Goal: Task Accomplishment & Management: Use online tool/utility

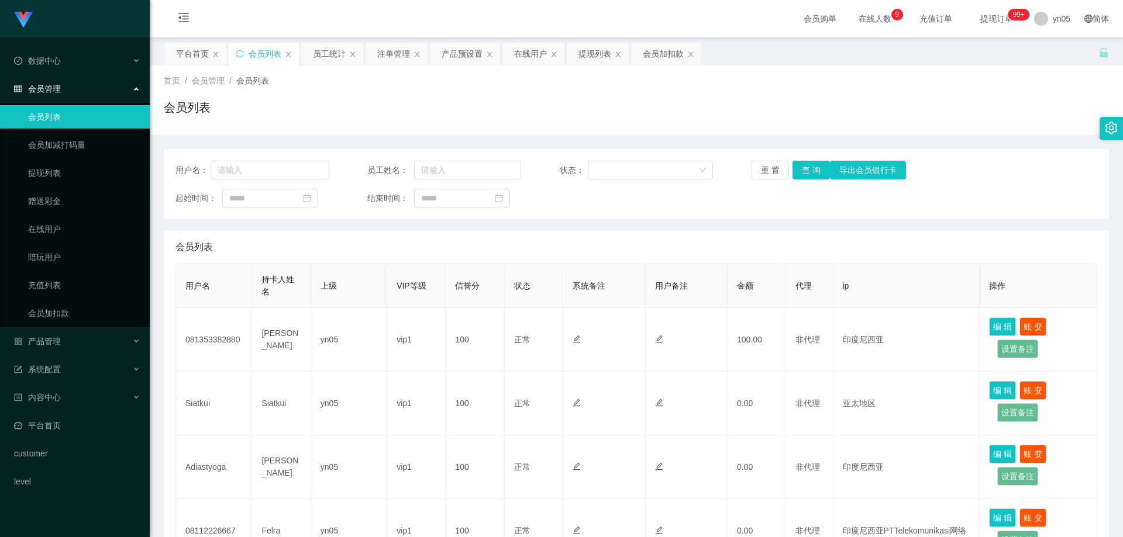
click at [60, 216] on ul "会员列表 会员加减打码量 提现列表 赠送彩金 在线用户 陪玩用户 充值列表 会员加扣款" at bounding box center [75, 215] width 150 height 225
click at [57, 230] on link "在线用户" at bounding box center [84, 229] width 112 height 23
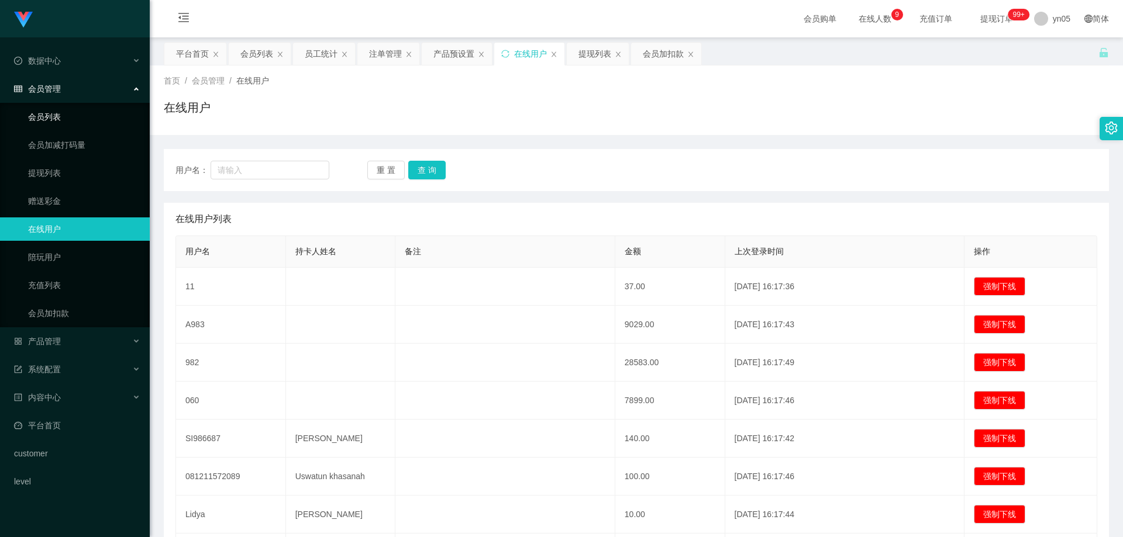
click at [67, 115] on link "会员列表" at bounding box center [84, 116] width 112 height 23
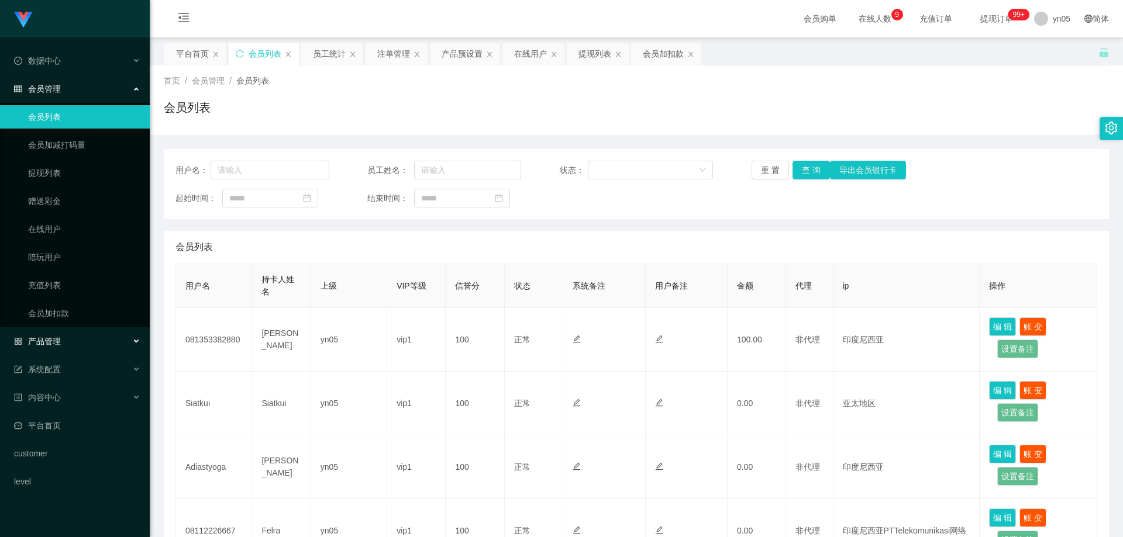
click at [67, 337] on div "产品管理" at bounding box center [75, 341] width 150 height 23
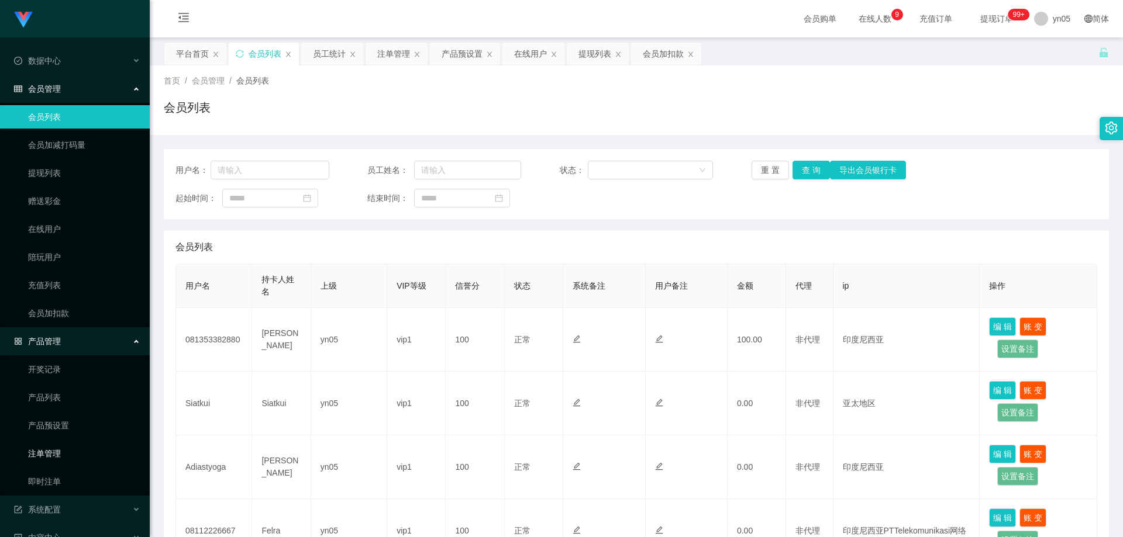
click at [60, 452] on link "注单管理" at bounding box center [84, 453] width 112 height 23
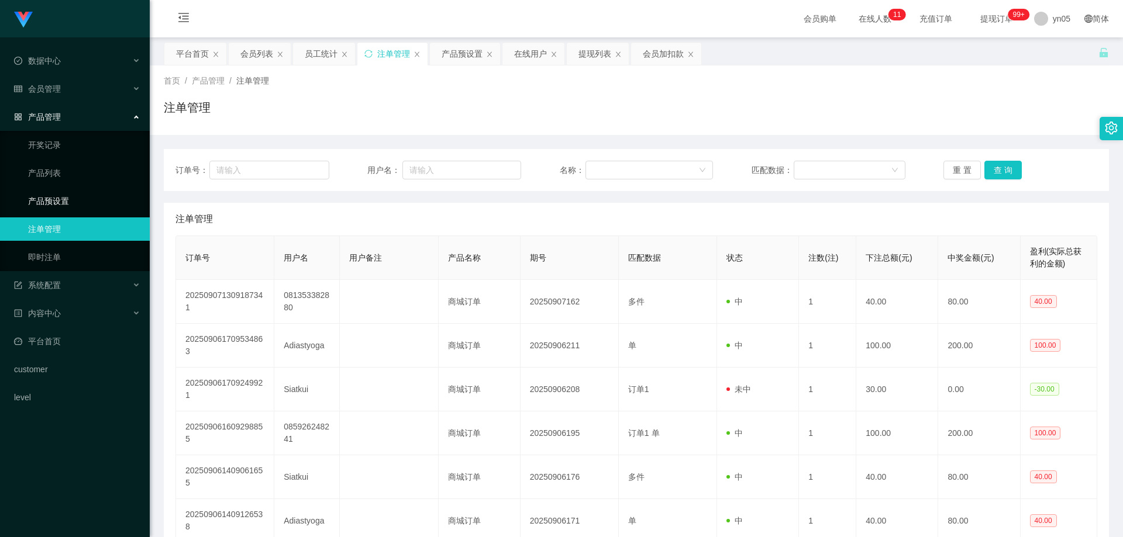
click at [85, 207] on link "产品预设置" at bounding box center [84, 200] width 112 height 23
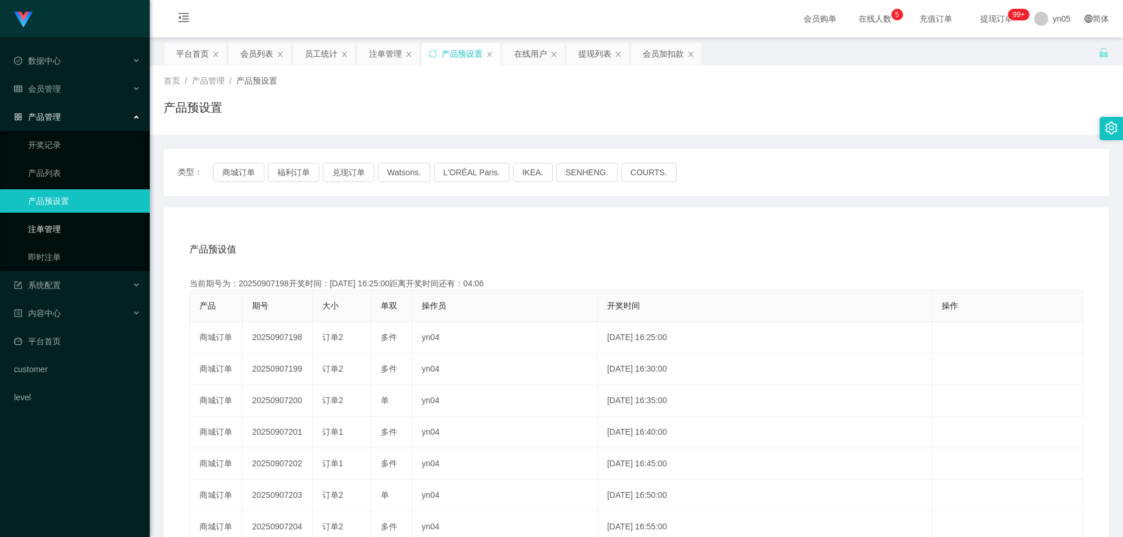
click at [71, 226] on link "注单管理" at bounding box center [84, 229] width 112 height 23
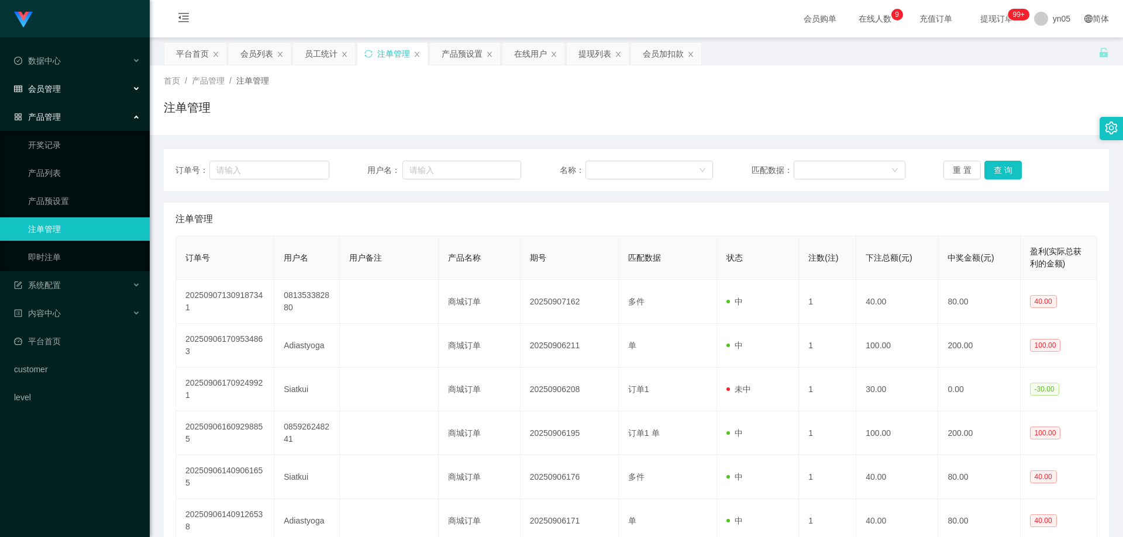
click at [47, 89] on span "会员管理" at bounding box center [37, 88] width 47 height 9
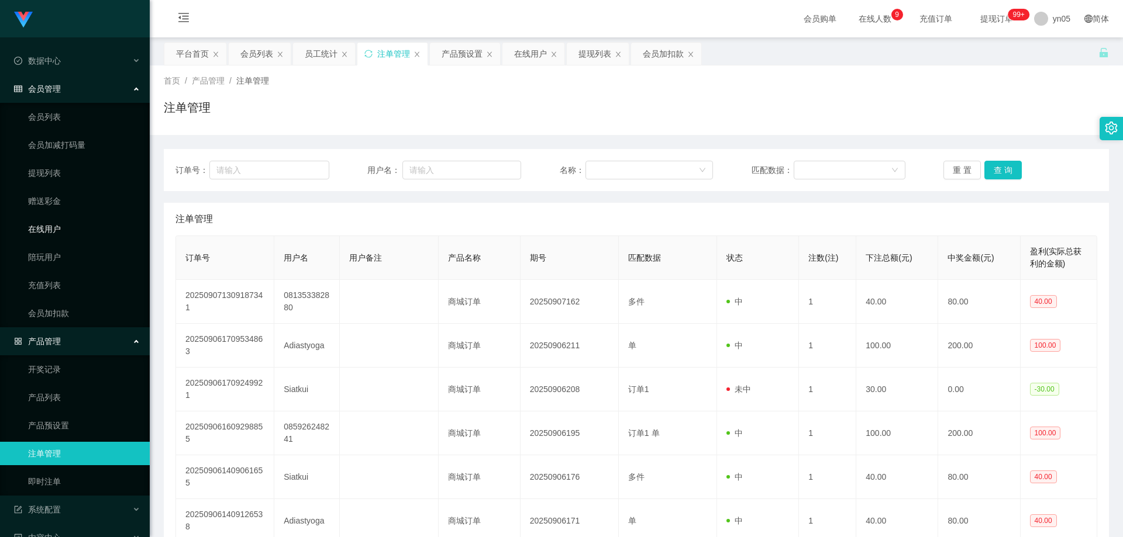
click at [63, 233] on link "在线用户" at bounding box center [84, 229] width 112 height 23
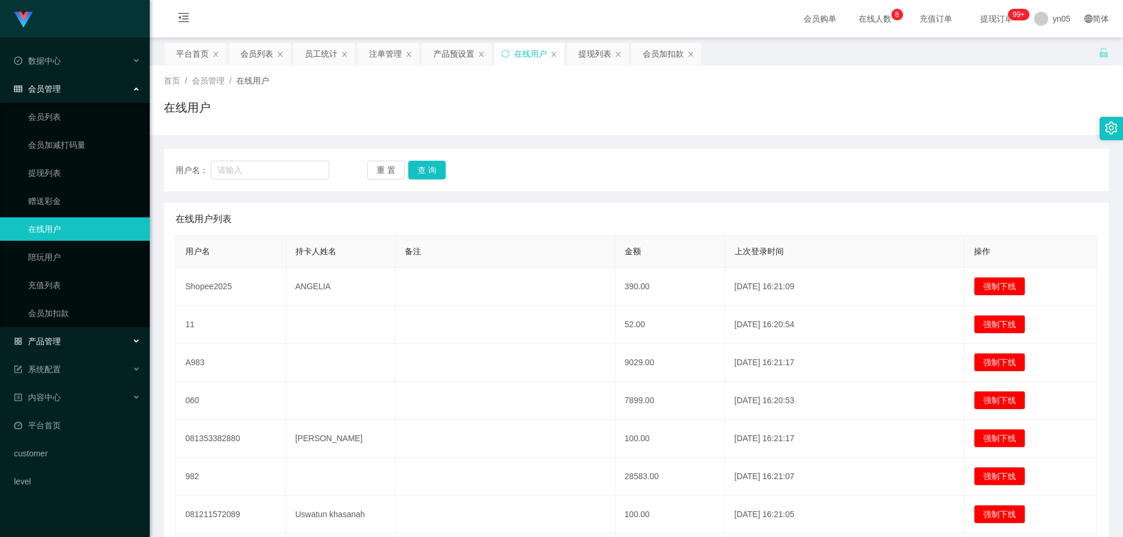
click at [55, 344] on span "产品管理" at bounding box center [37, 341] width 47 height 9
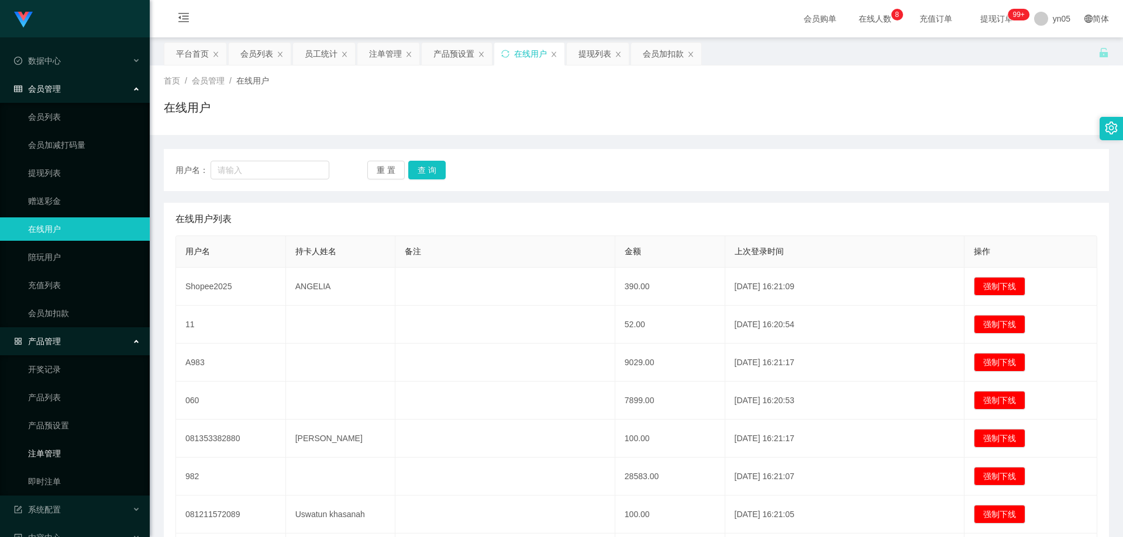
drag, startPoint x: 66, startPoint y: 455, endPoint x: 87, endPoint y: 314, distance: 142.5
click at [66, 456] on link "注单管理" at bounding box center [84, 453] width 112 height 23
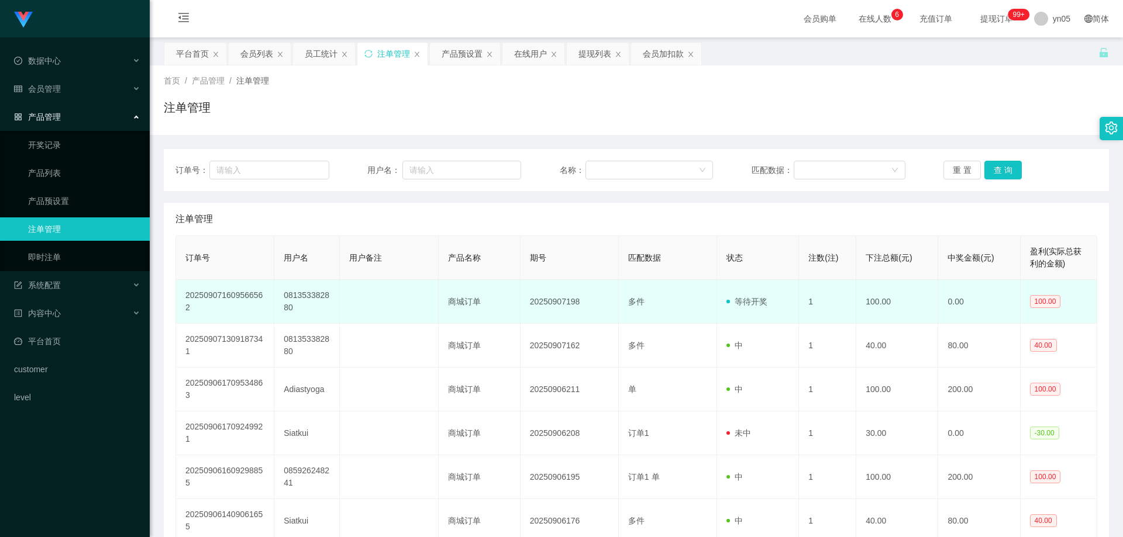
click at [311, 298] on td "081353382880" at bounding box center [306, 302] width 65 height 44
copy td "081353382880"
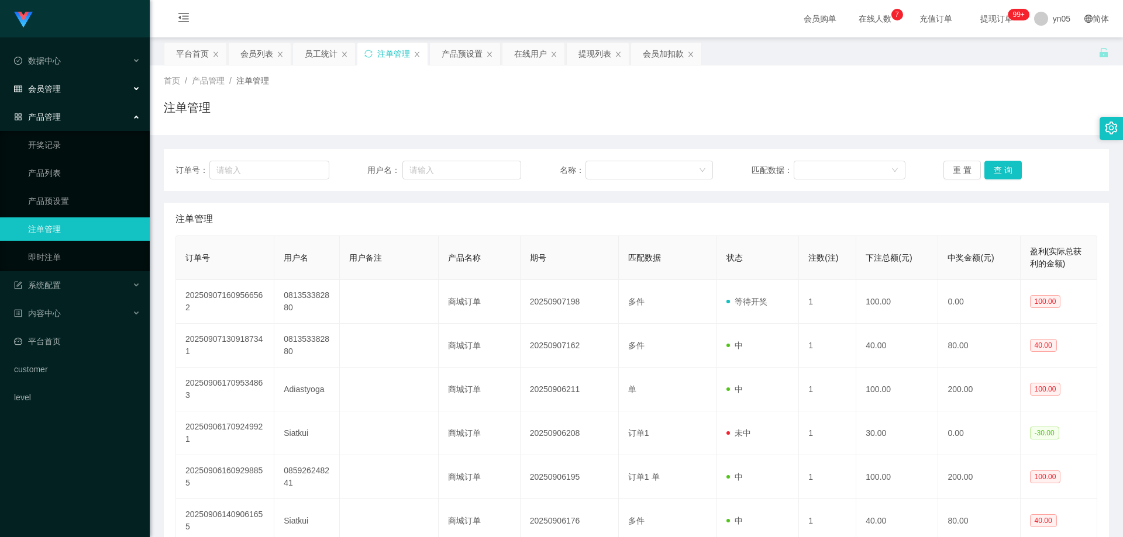
click at [62, 90] on div "会员管理" at bounding box center [75, 88] width 150 height 23
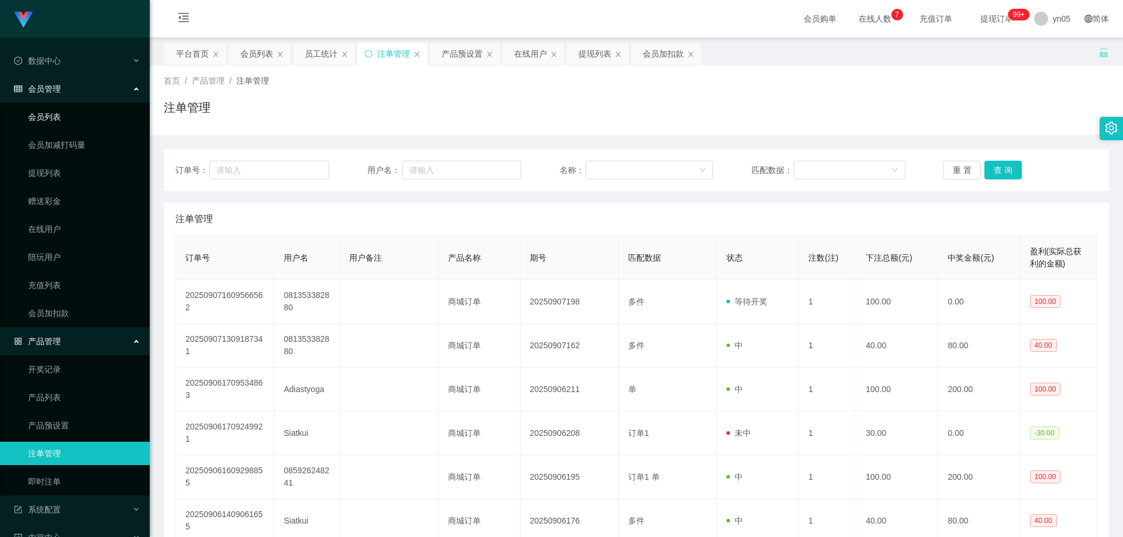
click at [53, 112] on link "会员列表" at bounding box center [84, 116] width 112 height 23
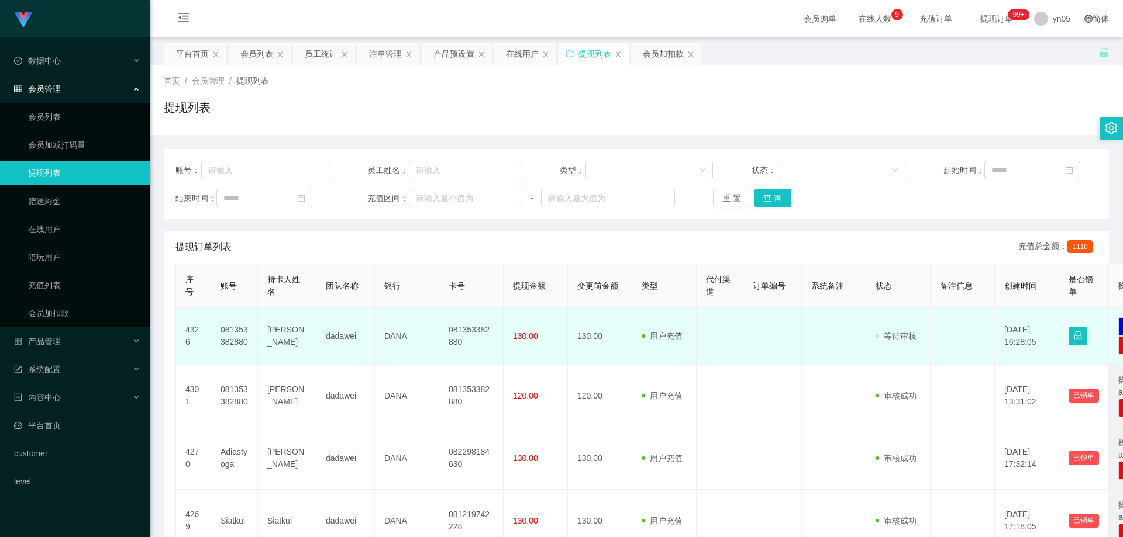
click at [237, 339] on td "081353382880" at bounding box center [234, 336] width 47 height 57
copy td "081353382880"
